Goal: Navigation & Orientation: Find specific page/section

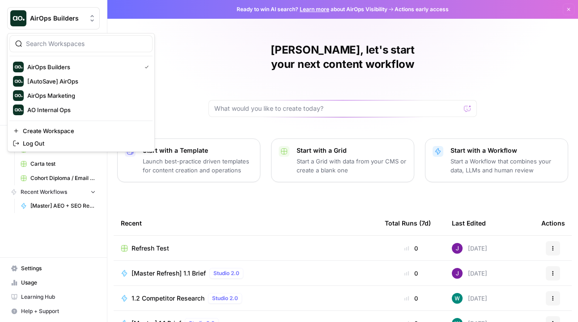
click at [90, 26] on button "AirOps Builders" at bounding box center [53, 18] width 93 height 22
click at [76, 44] on input "search" at bounding box center [86, 43] width 121 height 9
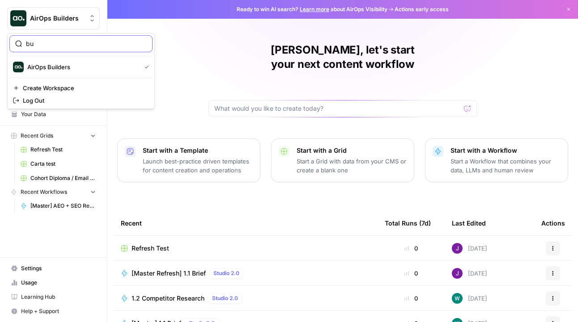
type input "b"
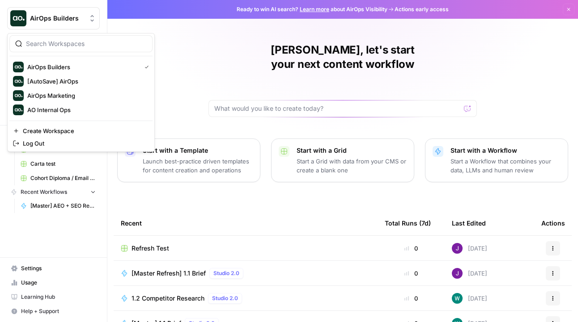
click at [208, 59] on div "John, let's start your next content workflow Start with a Template Launch best-…" at bounding box center [342, 213] width 470 height 426
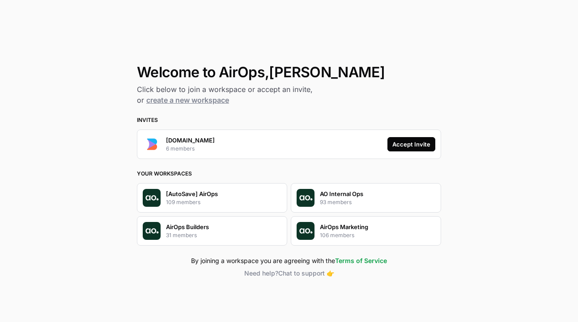
click at [406, 141] on div "Accept Invite" at bounding box center [411, 144] width 38 height 9
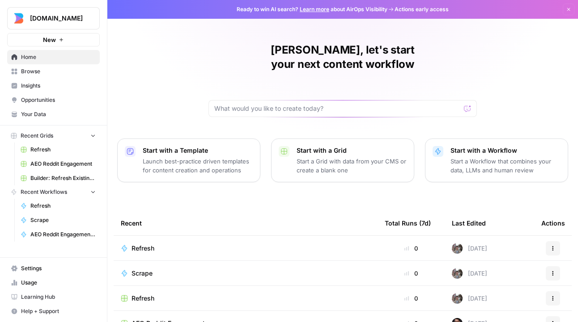
click at [46, 118] on span "Your Data" at bounding box center [58, 114] width 75 height 8
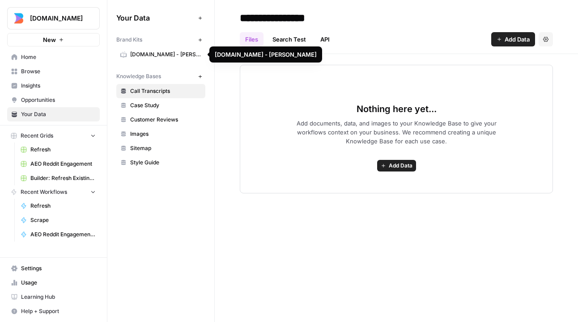
click at [161, 52] on span "[DOMAIN_NAME] - [PERSON_NAME]" at bounding box center [165, 55] width 71 height 8
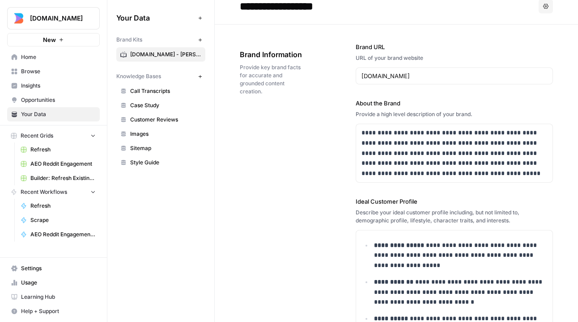
scroll to position [13, 0]
